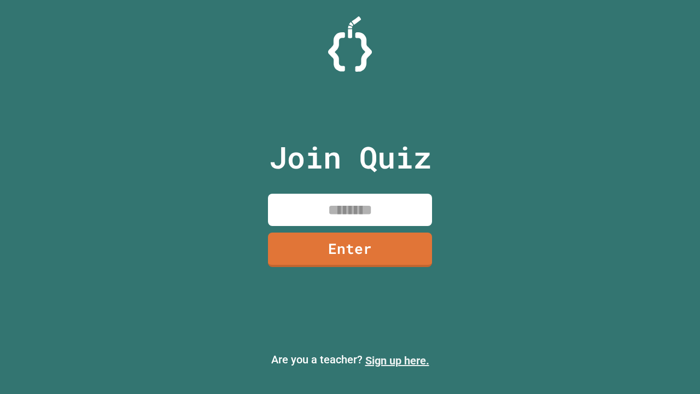
click at [397, 360] on link "Sign up here." at bounding box center [397, 360] width 64 height 13
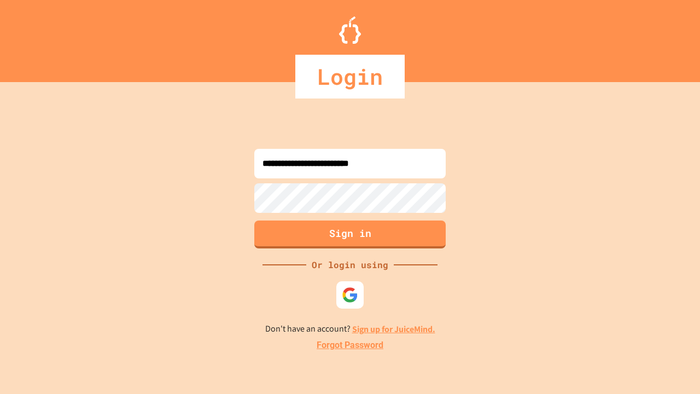
type input "**********"
